Goal: Task Accomplishment & Management: Manage account settings

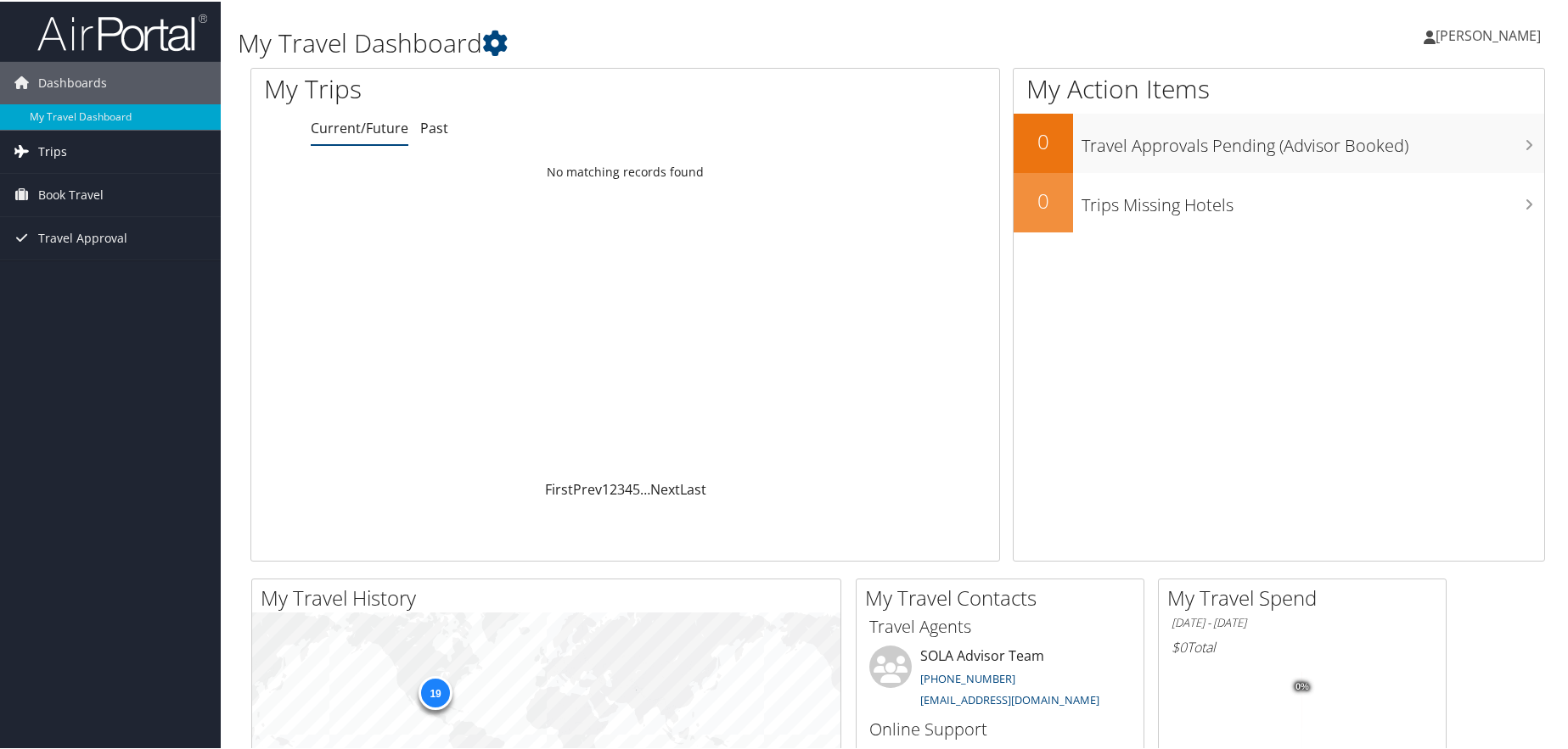
click at [52, 145] on span "Trips" at bounding box center [52, 150] width 29 height 42
click at [62, 173] on link "Current/Future Trips" at bounding box center [110, 184] width 221 height 25
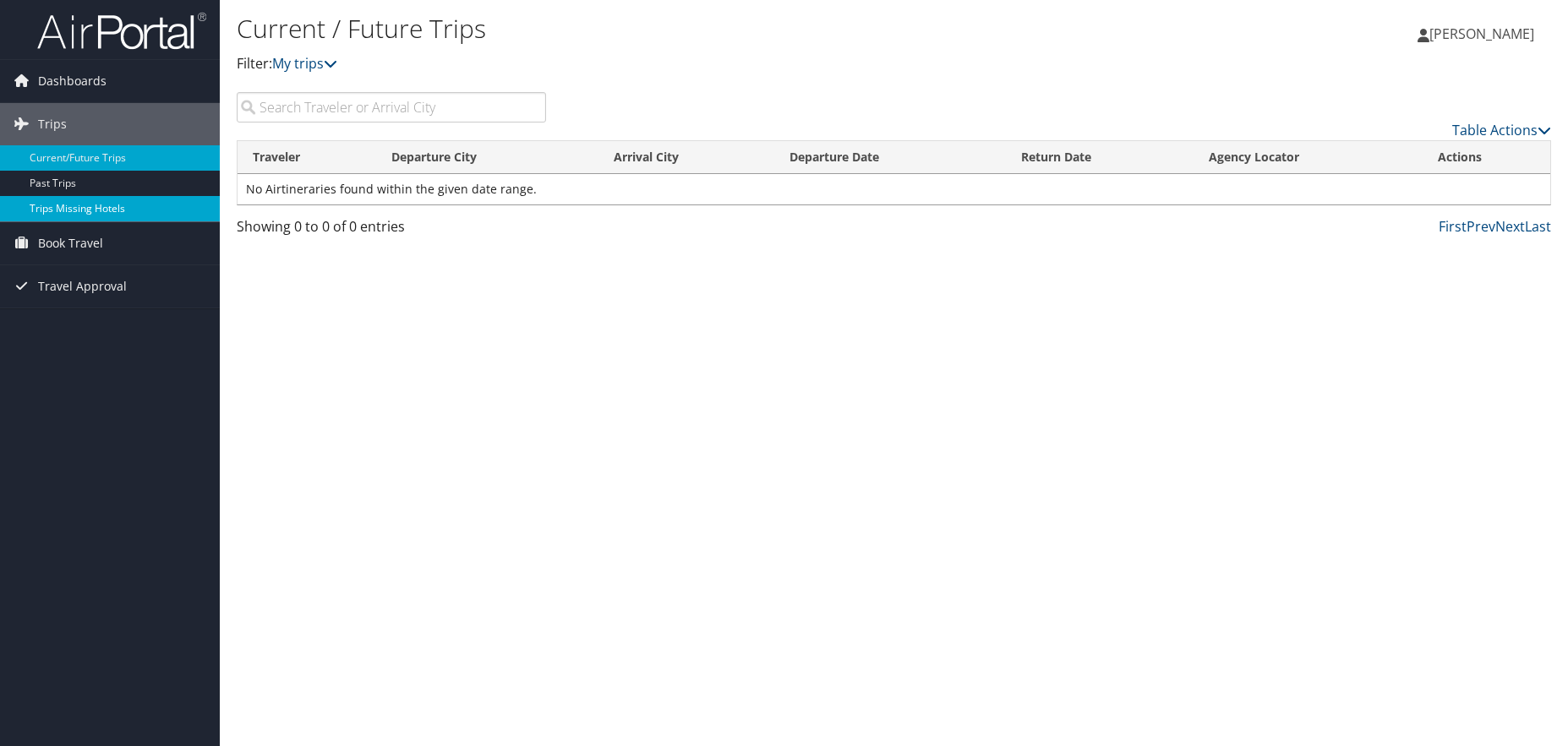
click at [74, 203] on link "Trips Missing Hotels" at bounding box center [109, 208] width 220 height 25
